Goal: Task Accomplishment & Management: Use online tool/utility

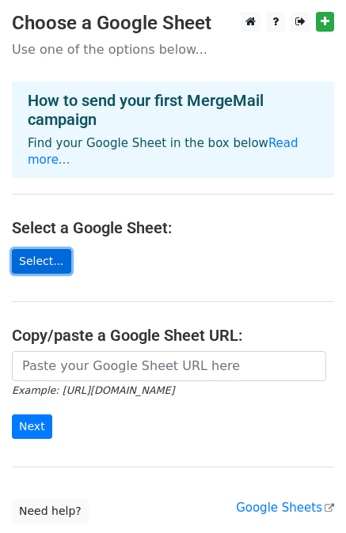
click at [42, 249] on link "Select..." at bounding box center [41, 261] width 59 height 25
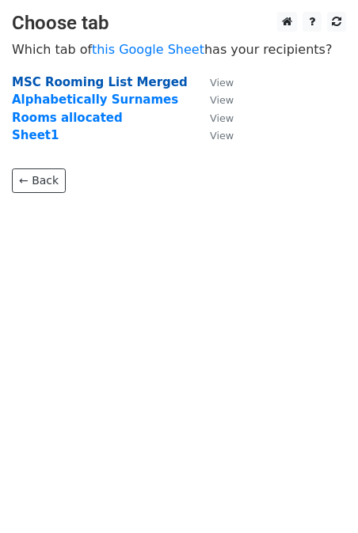
click at [74, 82] on strong "MSC Rooming List Merged" at bounding box center [100, 82] width 176 height 14
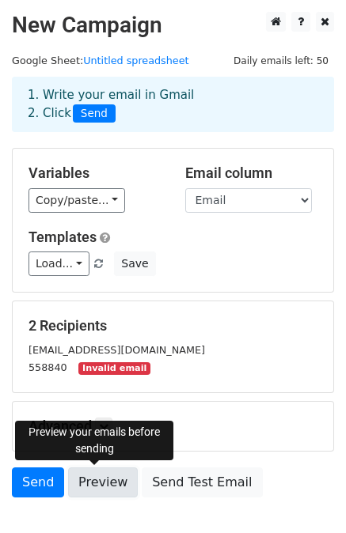
click at [89, 476] on link "Preview" at bounding box center [103, 483] width 70 height 30
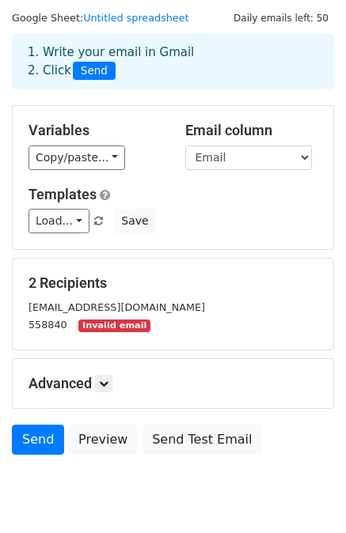
scroll to position [97, 0]
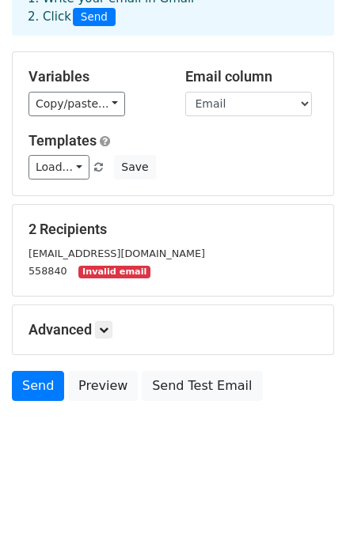
click at [98, 275] on small "Invalid email" at bounding box center [113, 272] width 71 height 13
click at [71, 165] on link "Load..." at bounding box center [58, 167] width 61 height 25
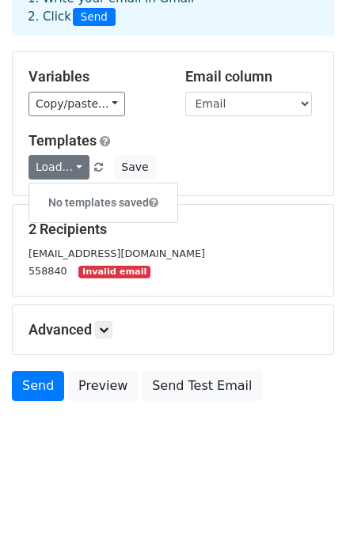
click at [263, 262] on div "558840 Invalid email" at bounding box center [173, 271] width 313 height 18
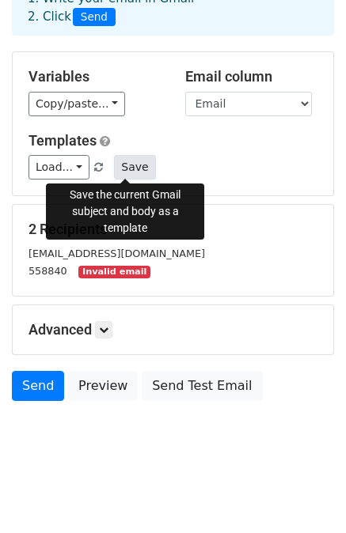
click at [135, 165] on button "Save" at bounding box center [134, 167] width 41 height 25
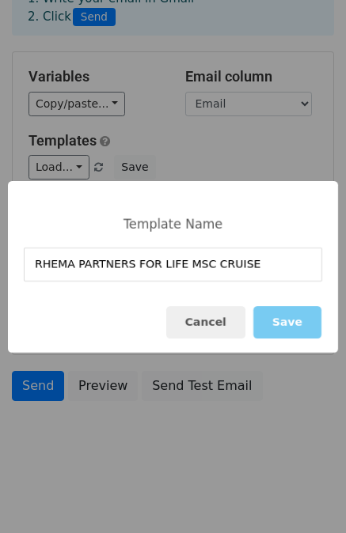
type input "RHEMA PARTNERS FOR LIFE MSC CRUISE"
click at [294, 321] on button "Save" at bounding box center [287, 322] width 68 height 32
